Goal: Task Accomplishment & Management: Use online tool/utility

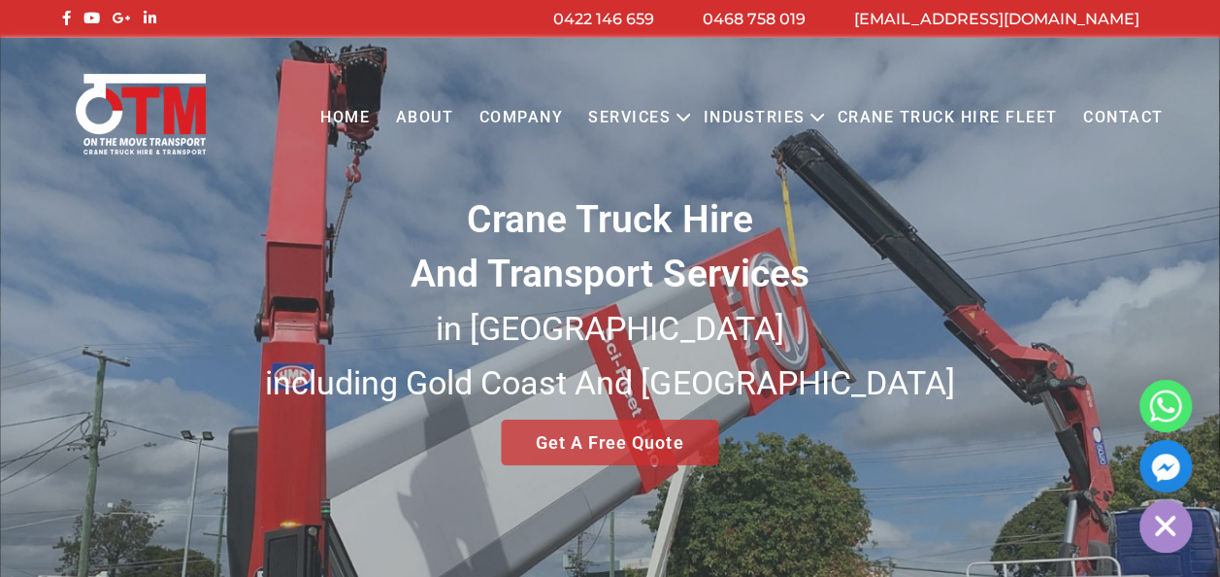
click at [744, 242] on div "Crane Truck Hire And Transport Services in South East Queensland including Gold…" at bounding box center [610, 321] width 1220 height 567
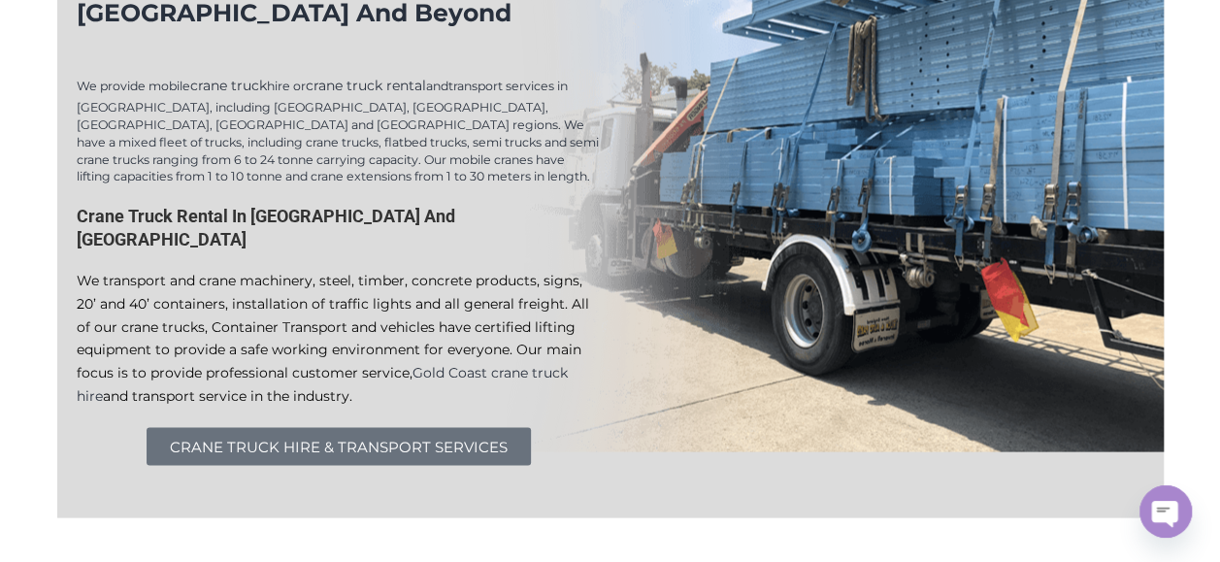
scroll to position [1747, 0]
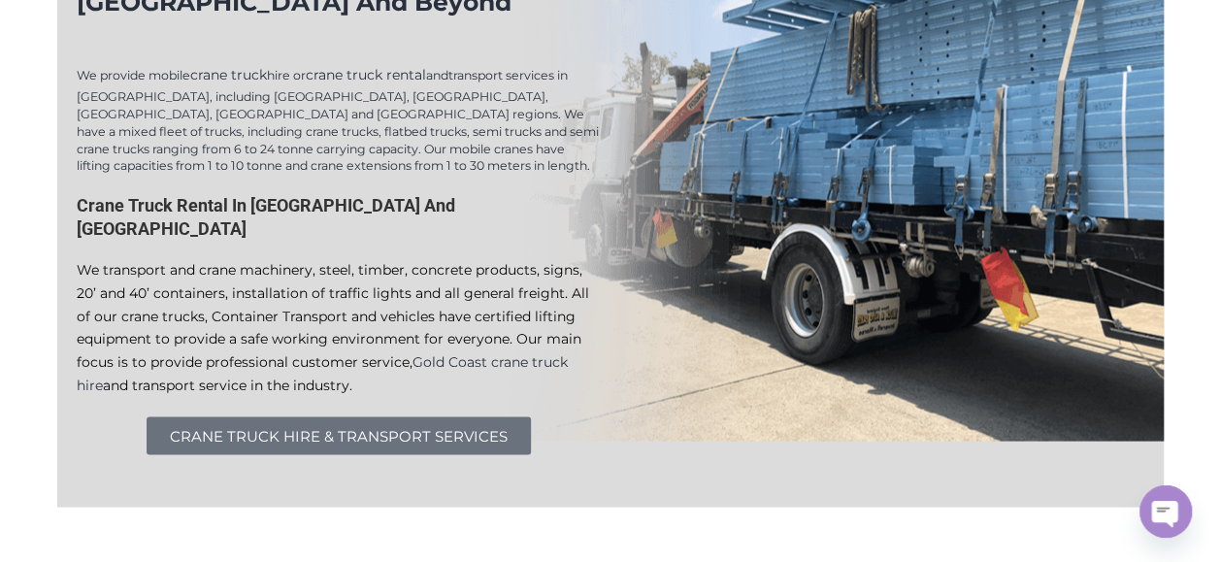
click at [322, 428] on span "CRANE TRUCK HIRE & TRANSPORT SERVICES" at bounding box center [339, 435] width 338 height 15
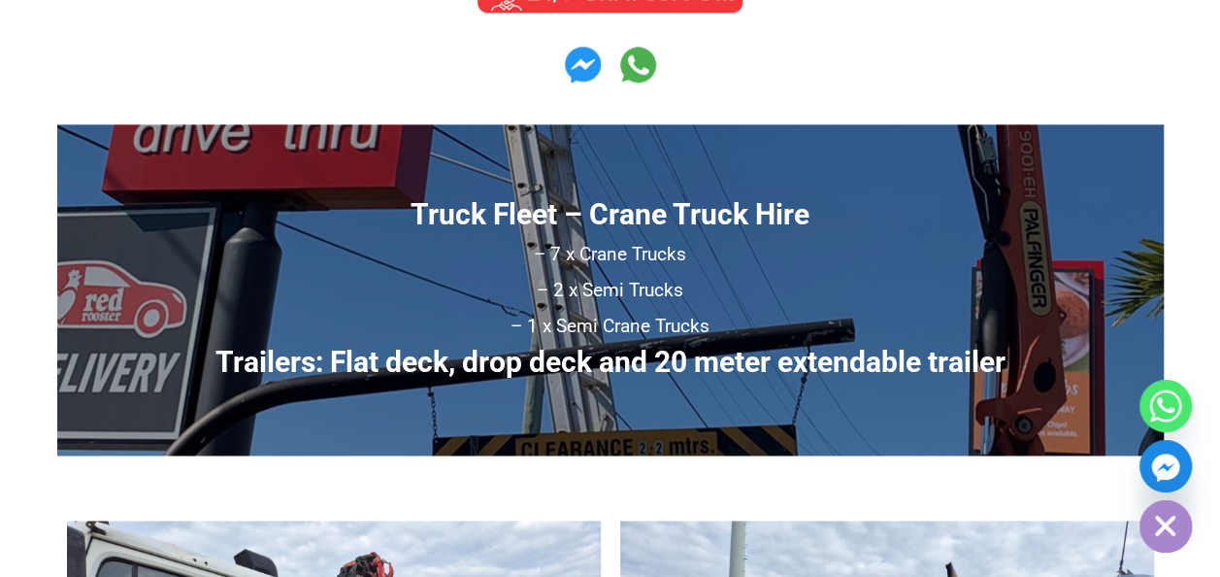
scroll to position [934, 0]
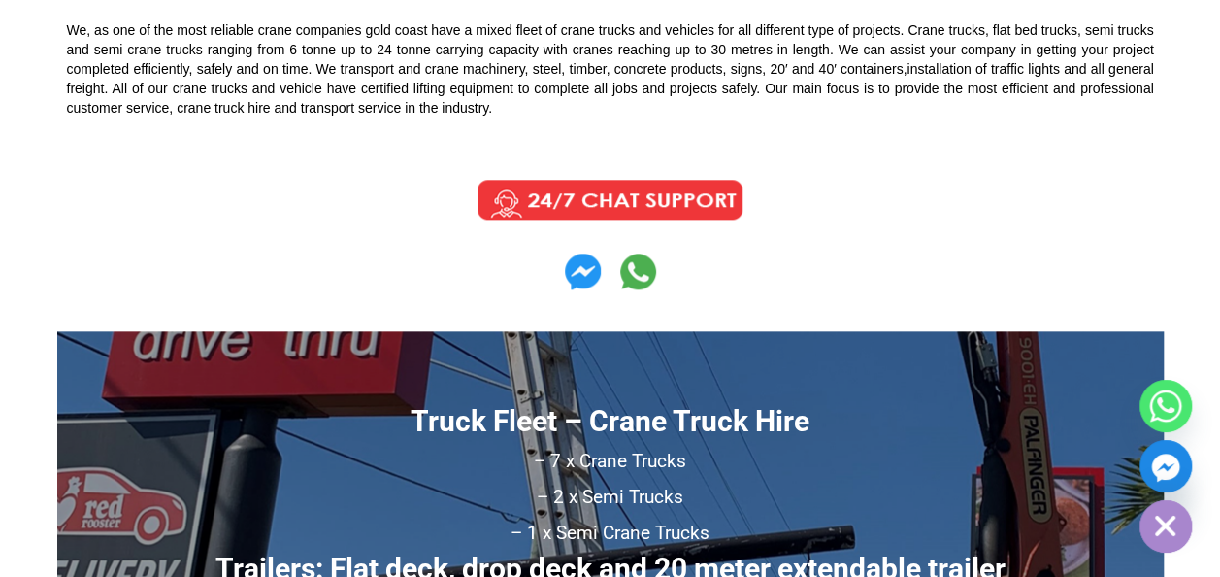
click at [592, 253] on img at bounding box center [583, 271] width 36 height 36
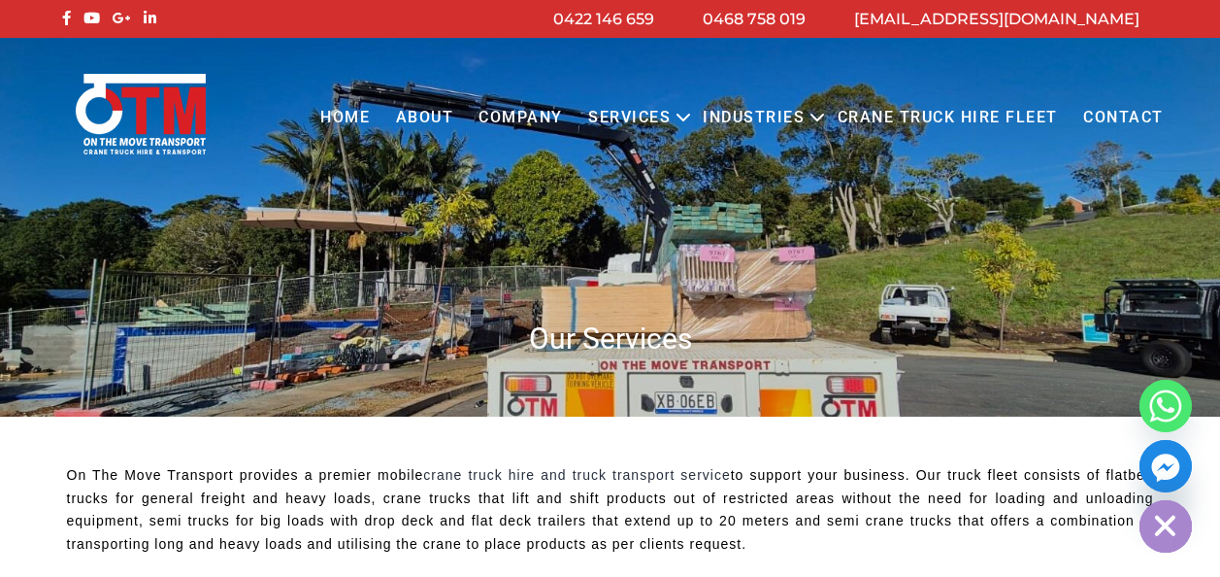
scroll to position [934, 0]
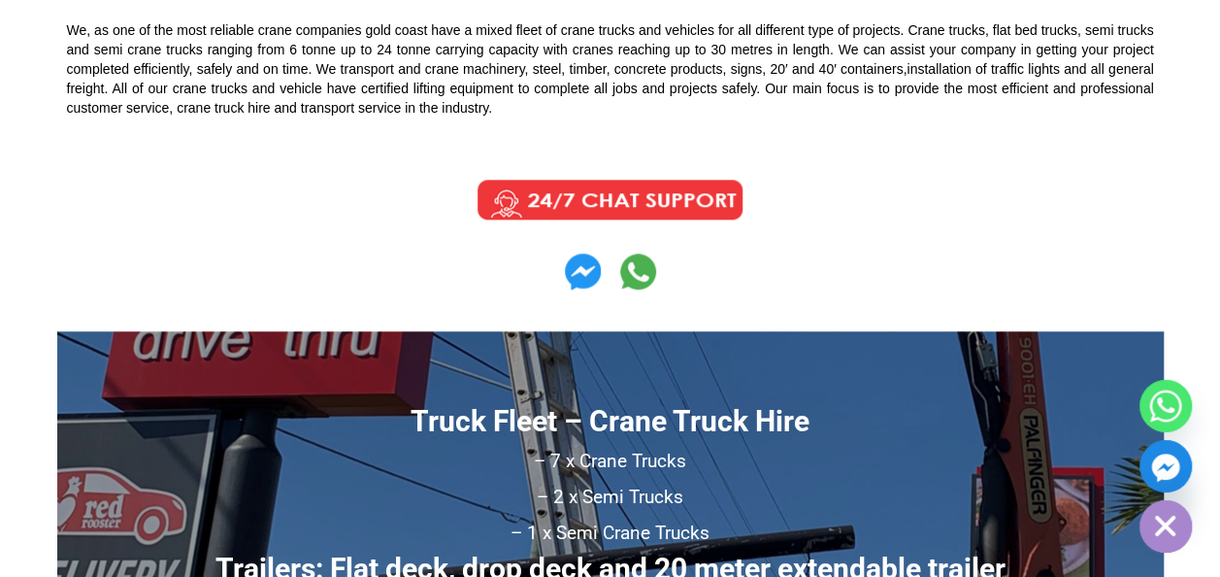
click at [636, 176] on img at bounding box center [610, 200] width 292 height 49
click at [1155, 528] on icon "button" at bounding box center [1164, 528] width 26 height 26
click at [1157, 412] on circle "Whatsapp" at bounding box center [1166, 406] width 52 height 52
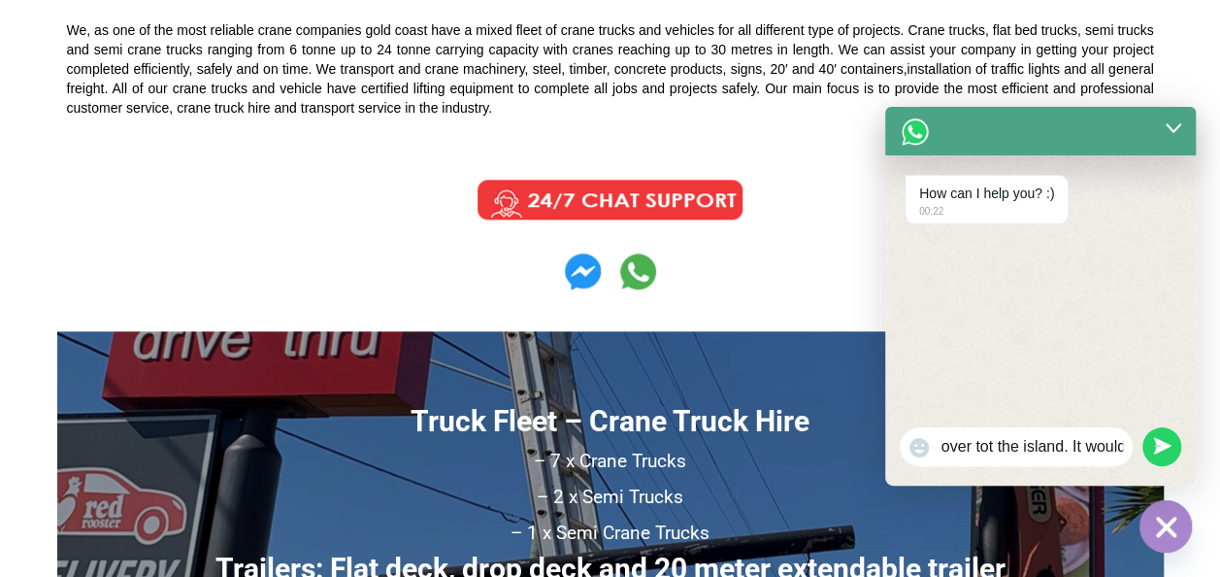
scroll to position [0, 947]
type input "Hi, I am looking for a quote for a truck from Logan village to Maclaey island t…"
click at [1156, 450] on icon "submit" at bounding box center [1163, 445] width 16 height 15
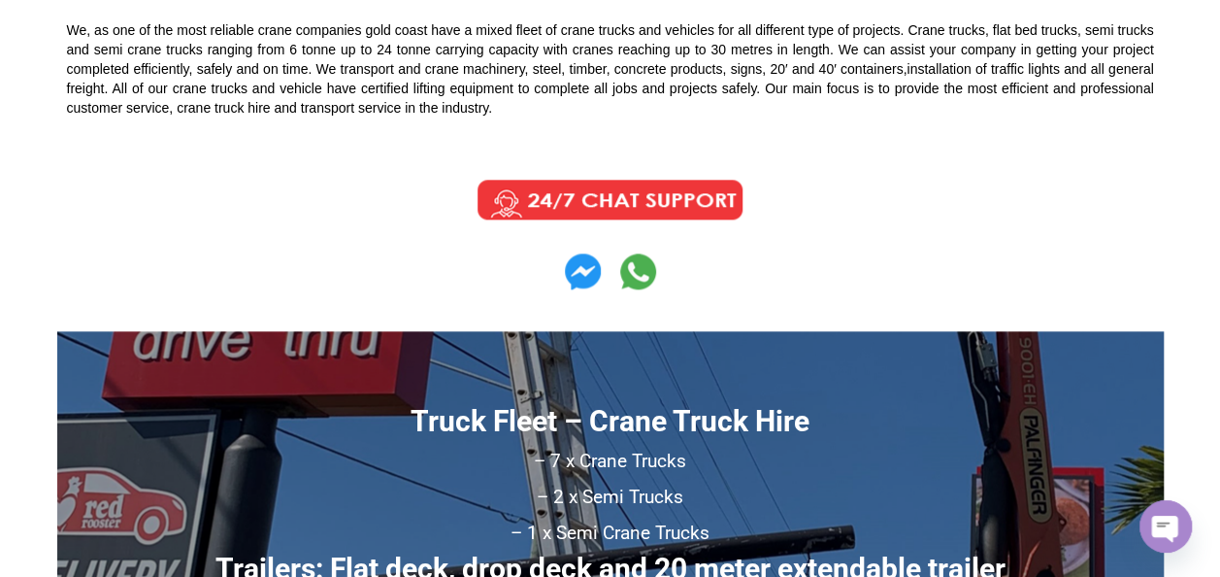
click at [848, 188] on div at bounding box center [610, 200] width 1087 height 49
